Goal: Task Accomplishment & Management: Use online tool/utility

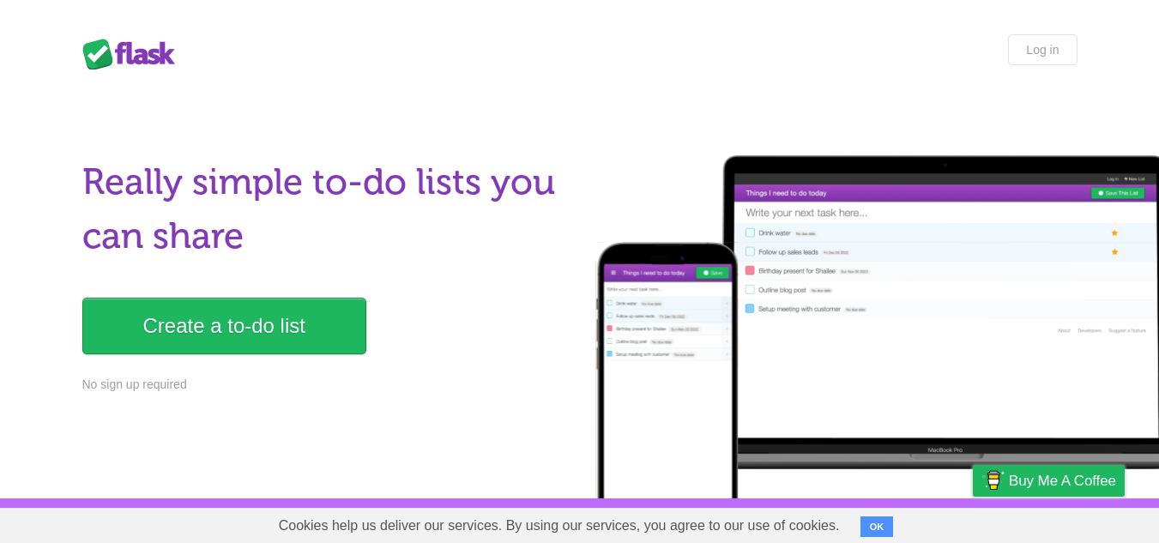
click at [295, 298] on link "Create a to-do list" at bounding box center [224, 326] width 284 height 57
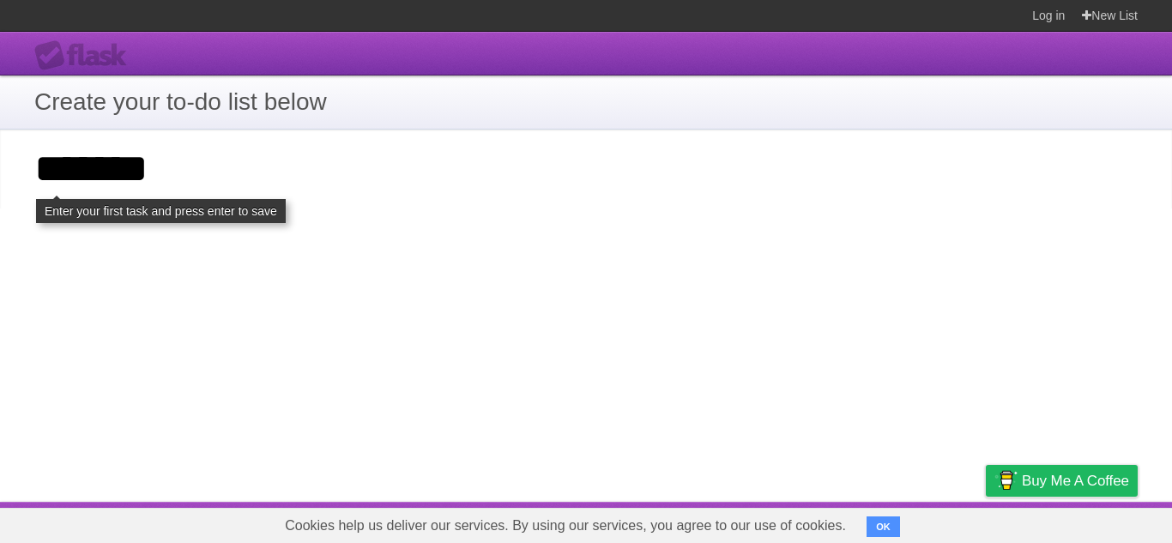
type input "*******"
click input "**********" at bounding box center [0, 0] width 0 height 0
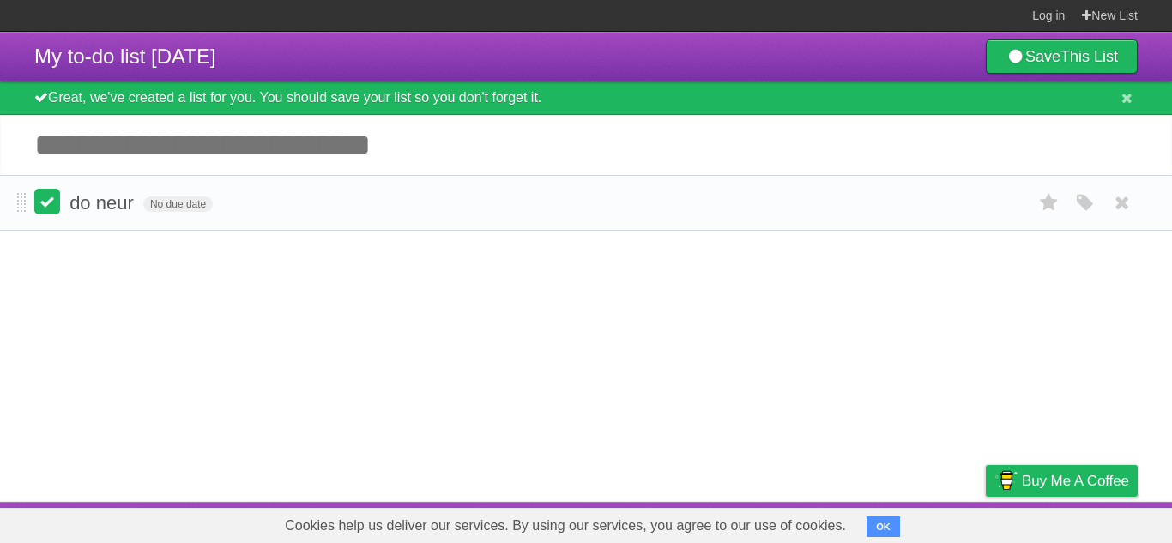
click at [51, 210] on label at bounding box center [47, 202] width 26 height 26
